Goal: Use online tool/utility

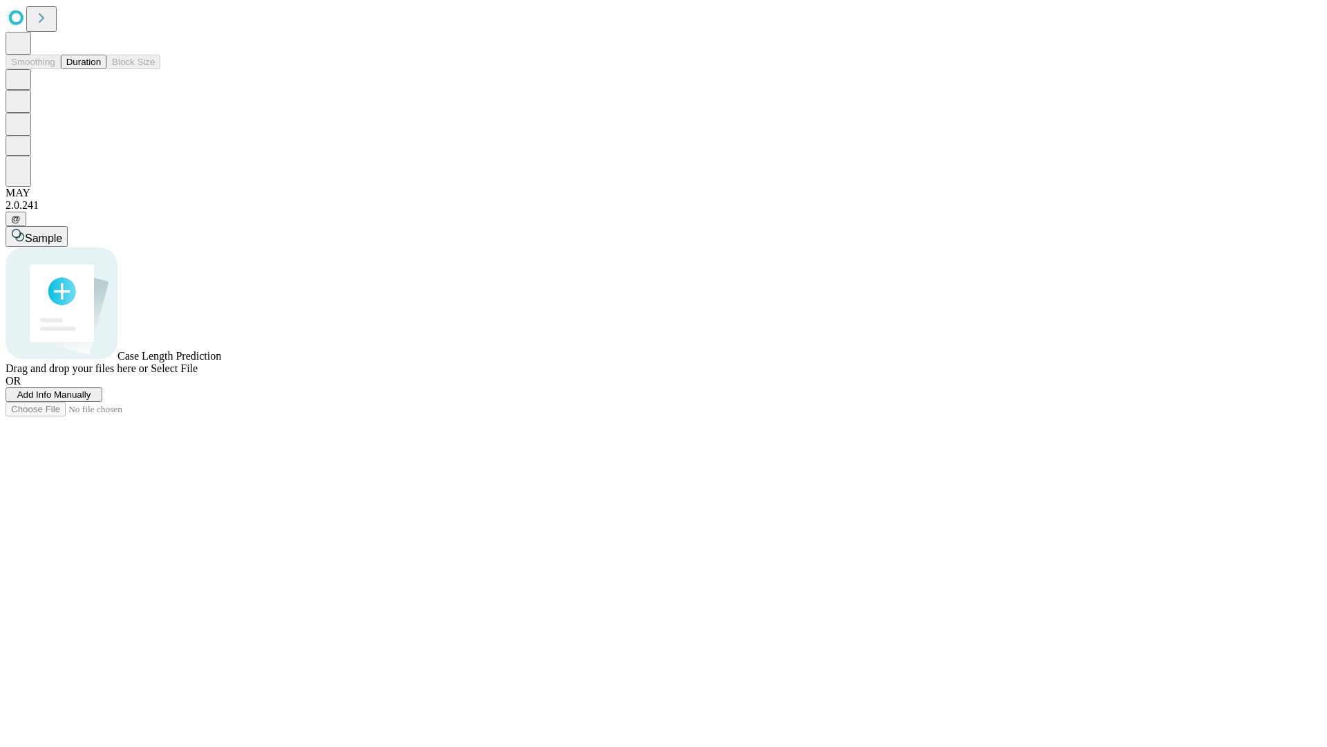
click at [101, 69] on button "Duration" at bounding box center [84, 62] width 46 height 15
click at [62, 232] on span "Sample" at bounding box center [43, 238] width 37 height 12
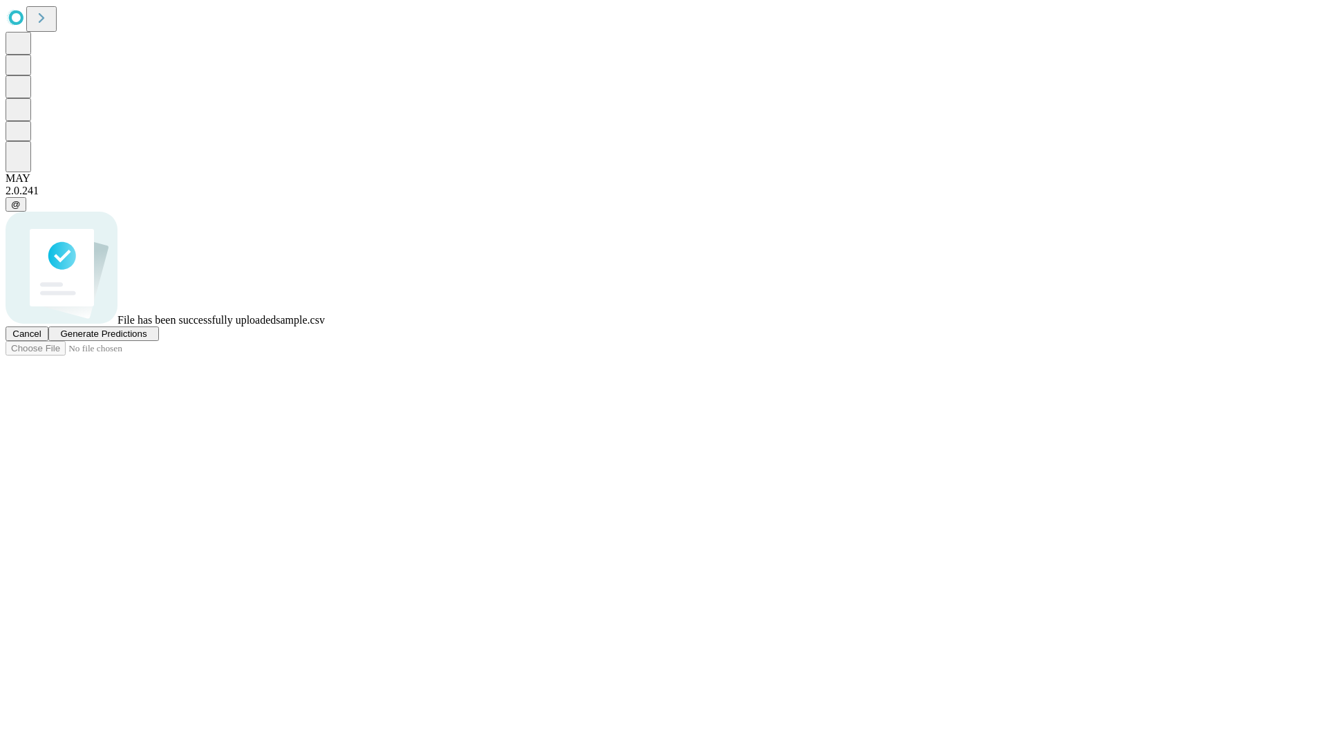
click at [147, 339] on span "Generate Predictions" at bounding box center [103, 333] width 86 height 10
